Goal: Find specific page/section: Find specific page/section

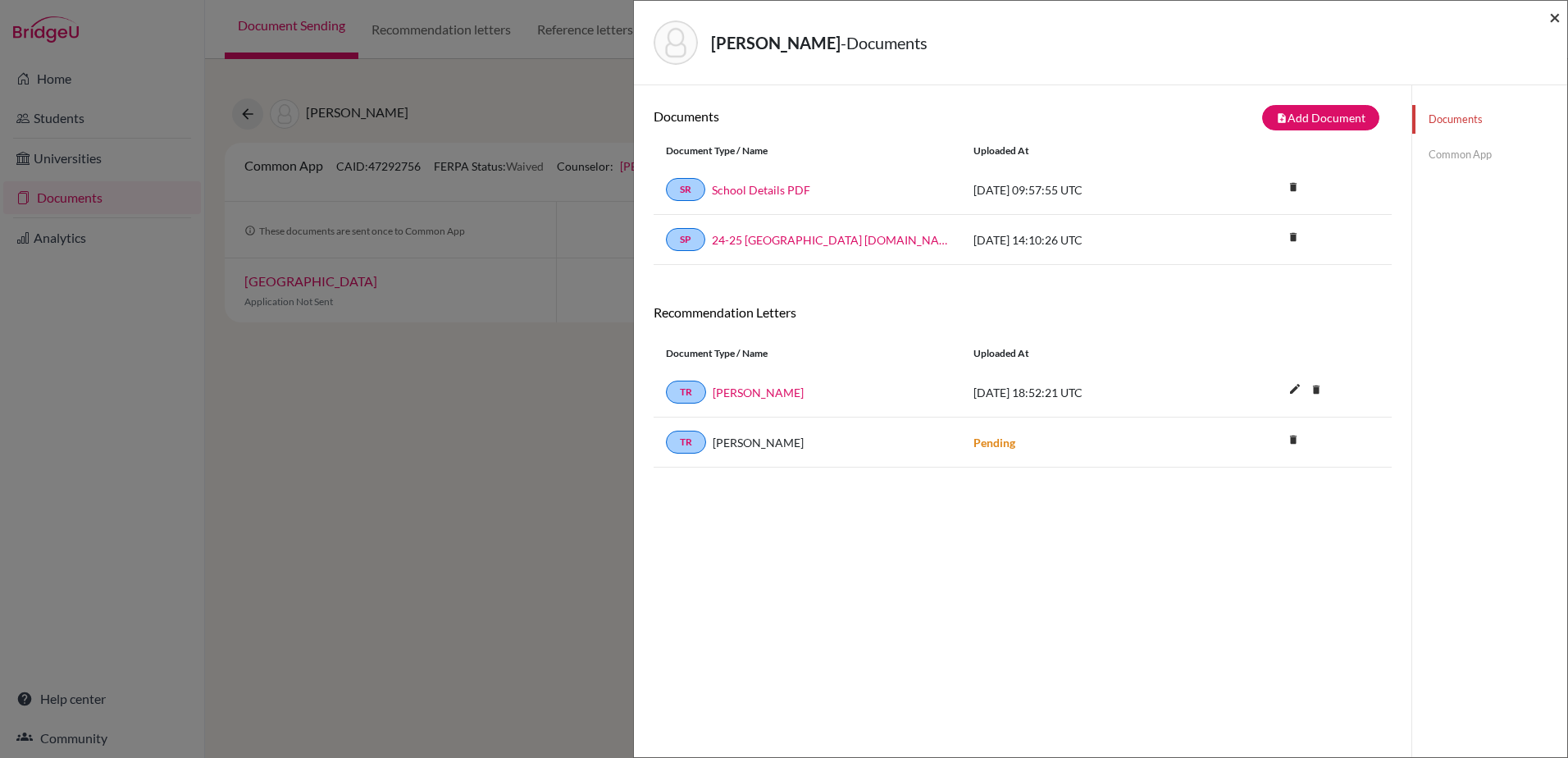
click at [1549, 15] on span "×" at bounding box center [1555, 16] width 11 height 23
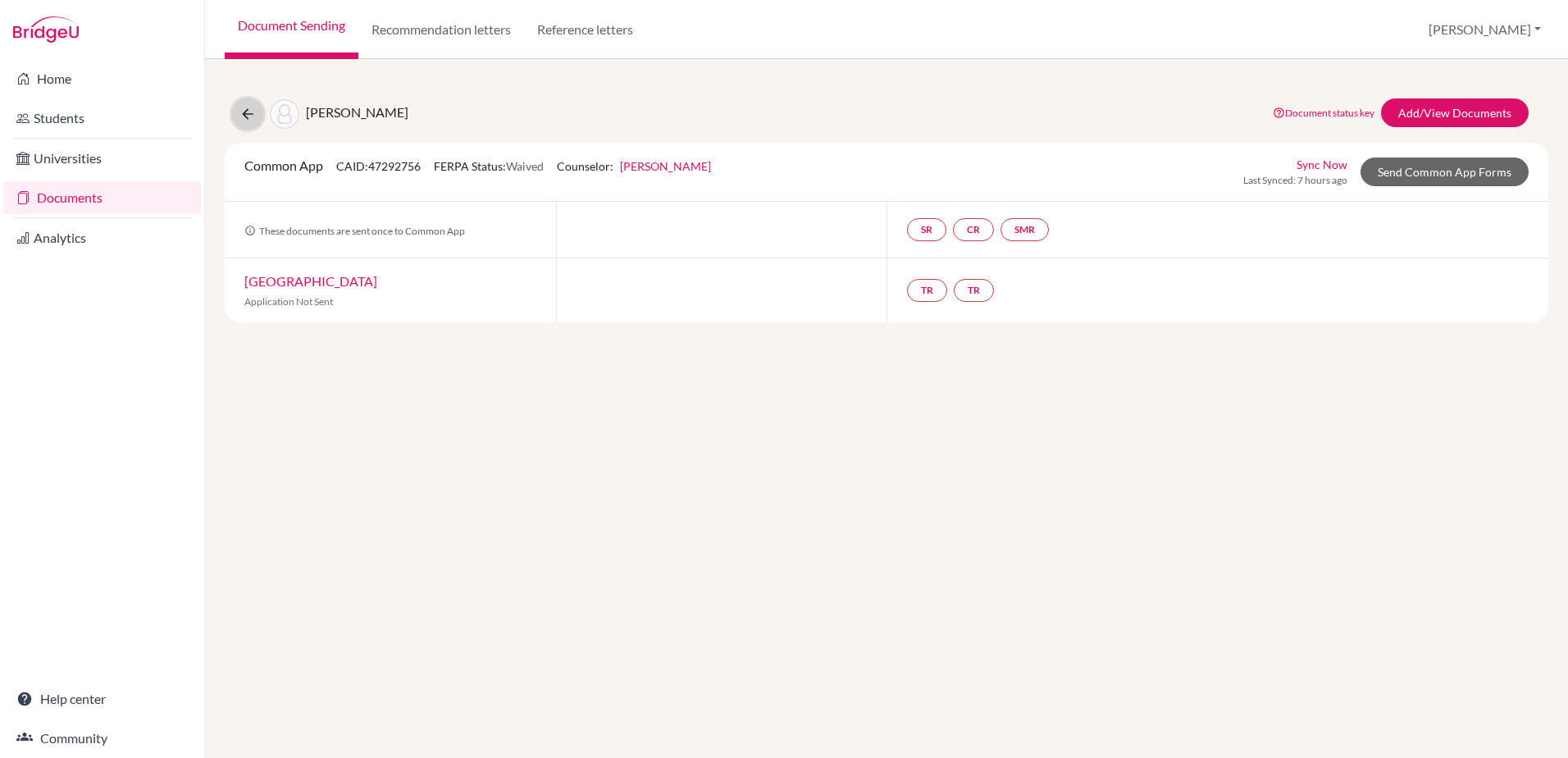
click at [255, 113] on icon at bounding box center [248, 114] width 17 height 17
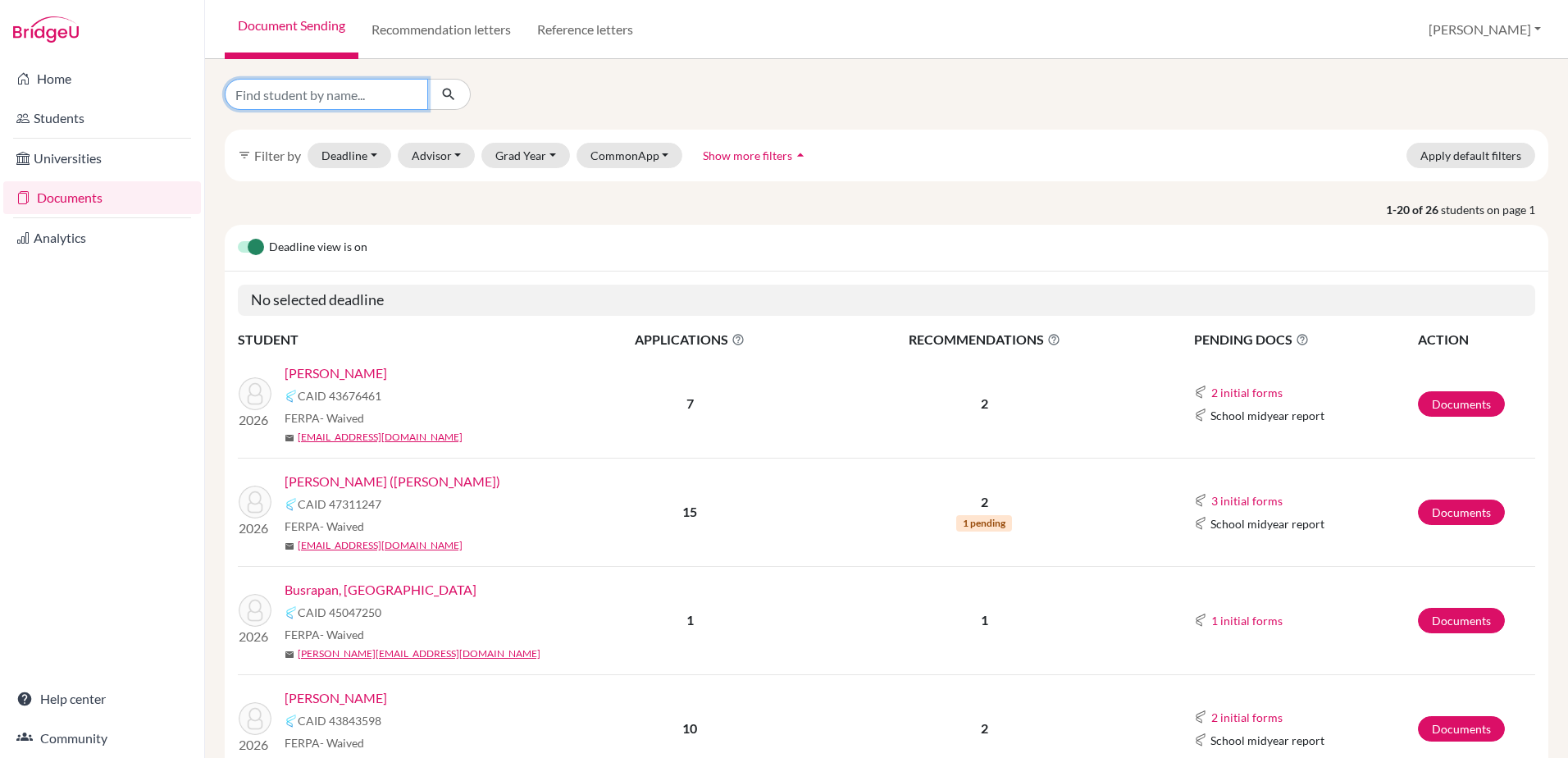
click at [296, 91] on input "Find student by name..." at bounding box center [327, 93] width 204 height 31
type input "griffin"
click button "submit" at bounding box center [449, 93] width 44 height 31
